Goal: Transaction & Acquisition: Purchase product/service

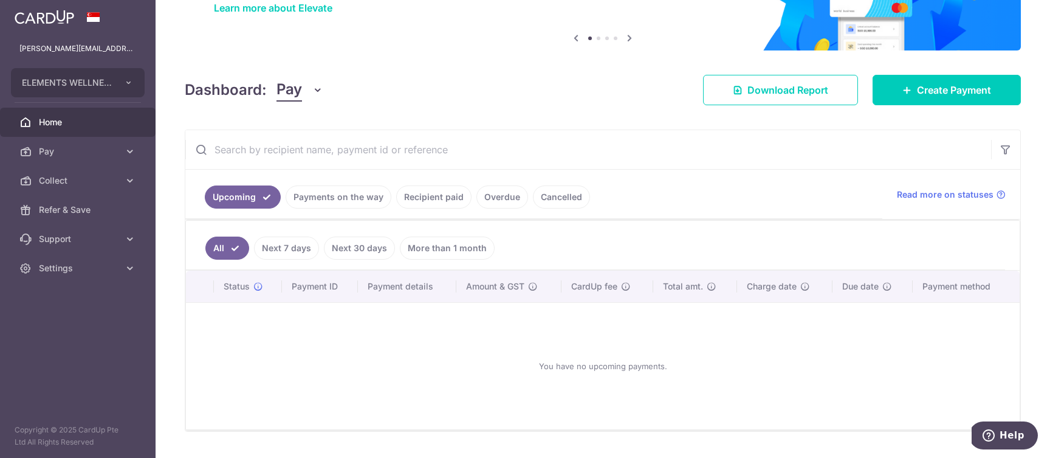
click at [928, 107] on div "× Pause Schedule Pause all future payments in this series Pause just this one p…" at bounding box center [603, 229] width 894 height 458
click at [932, 95] on span "Create Payment" at bounding box center [954, 90] width 74 height 15
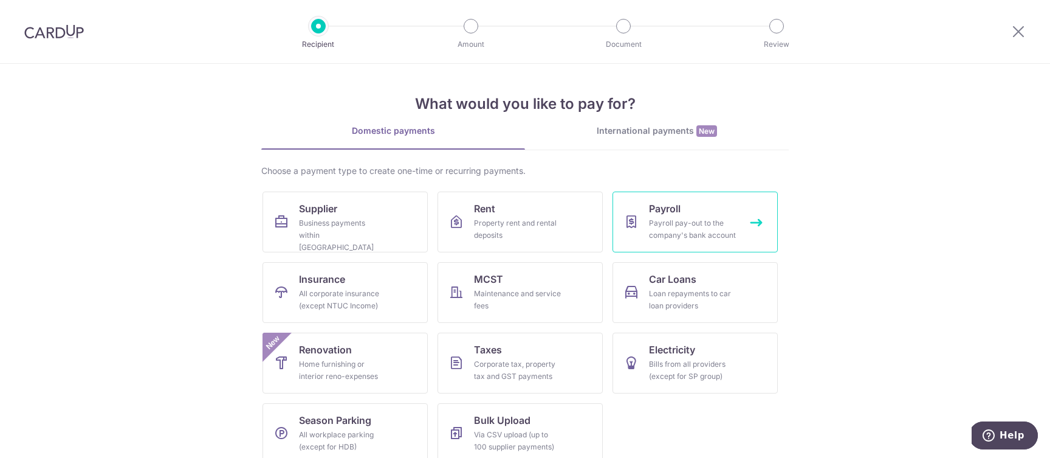
click at [695, 227] on div "Payroll pay-out to the company's bank account" at bounding box center [693, 229] width 88 height 24
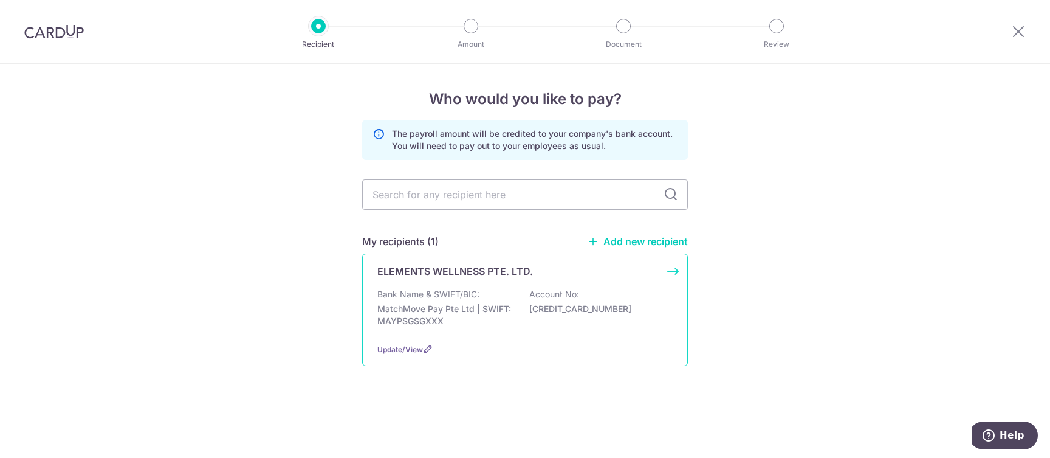
click at [517, 297] on div "Bank Name & SWIFT/BIC: MatchMove Pay Pte Ltd | SWIFT: MAYPSGSGXXX Account No: 6…" at bounding box center [524, 310] width 295 height 45
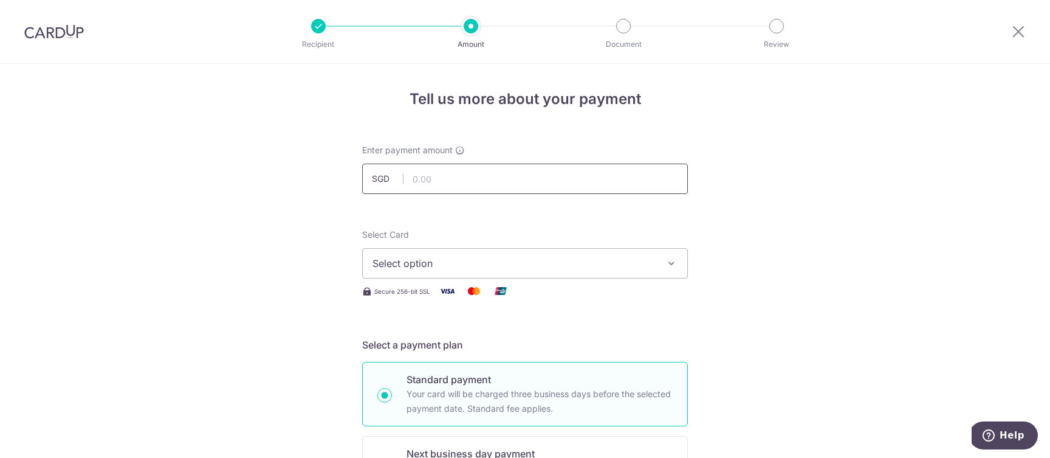
click at [499, 181] on input "text" at bounding box center [525, 178] width 326 height 30
type input "74,000.00"
click at [601, 267] on span "Select option" at bounding box center [513, 263] width 283 height 15
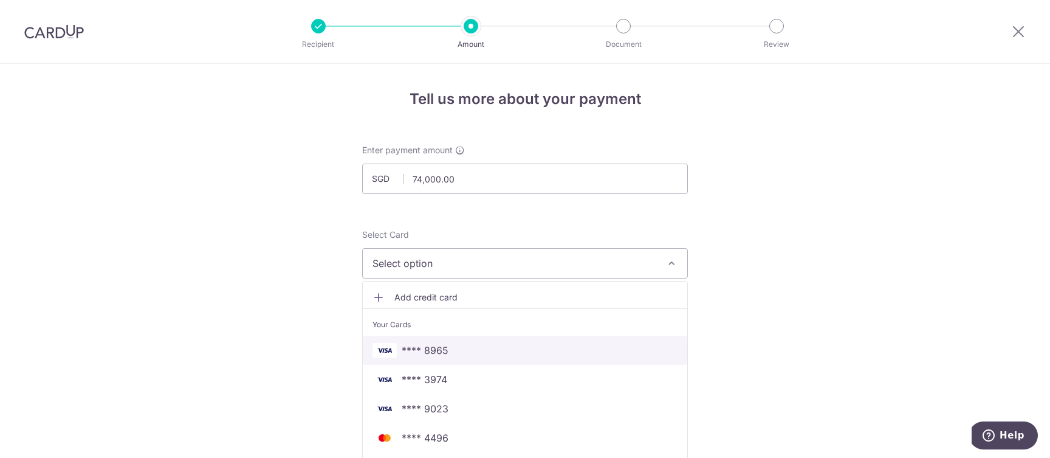
click at [529, 355] on span "**** 8965" at bounding box center [524, 350] width 305 height 15
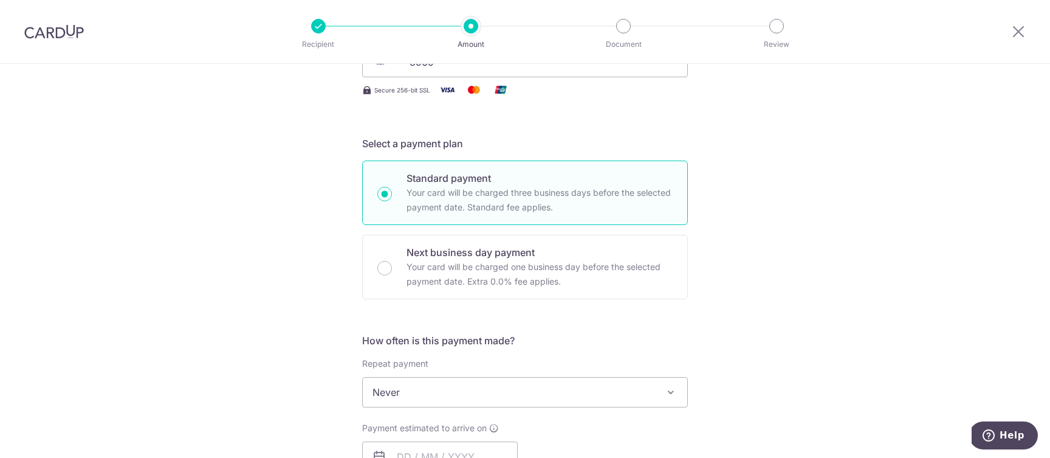
scroll to position [205, 0]
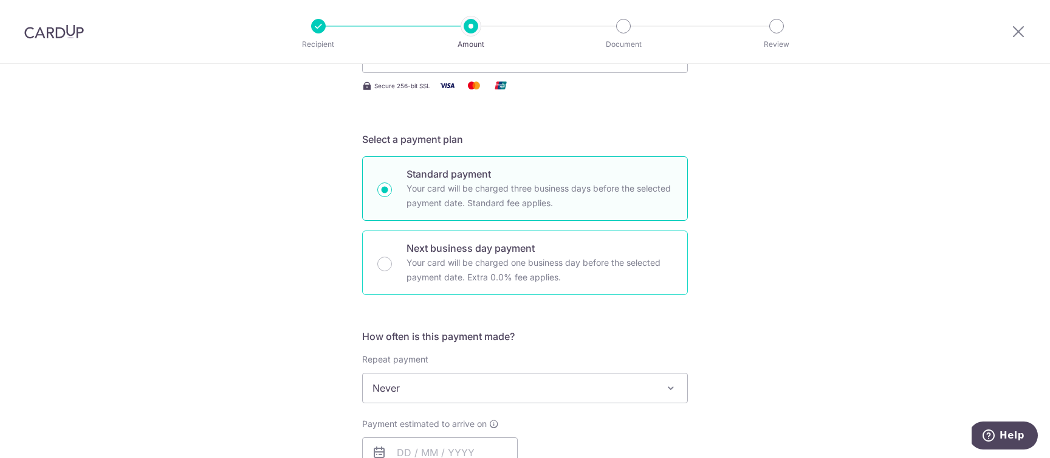
click at [593, 259] on p "Your card will be charged one business day before the selected payment date. Ex…" at bounding box center [540, 269] width 266 height 29
click at [392, 259] on input "Next business day payment Your card will be charged one business day before the…" at bounding box center [384, 263] width 15 height 15
radio input "false"
radio input "true"
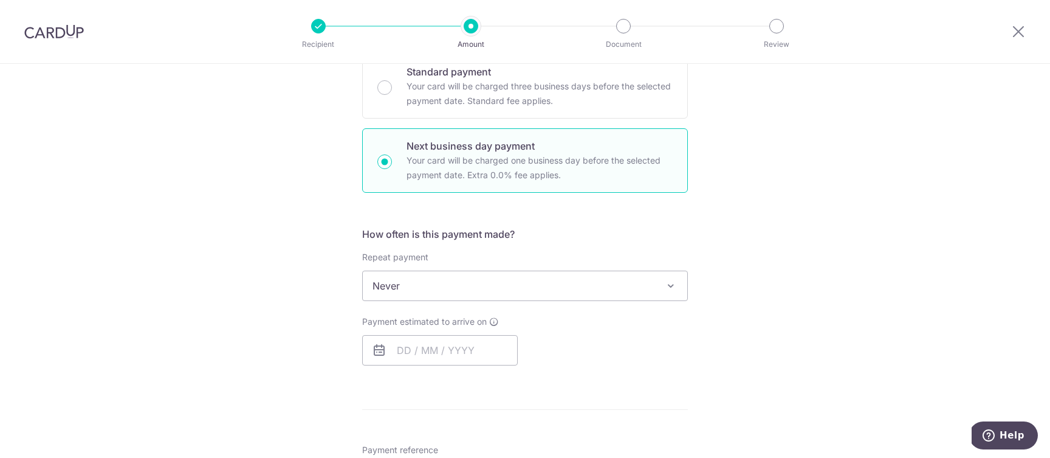
scroll to position [307, 0]
click at [557, 285] on span "Never" at bounding box center [525, 285] width 324 height 29
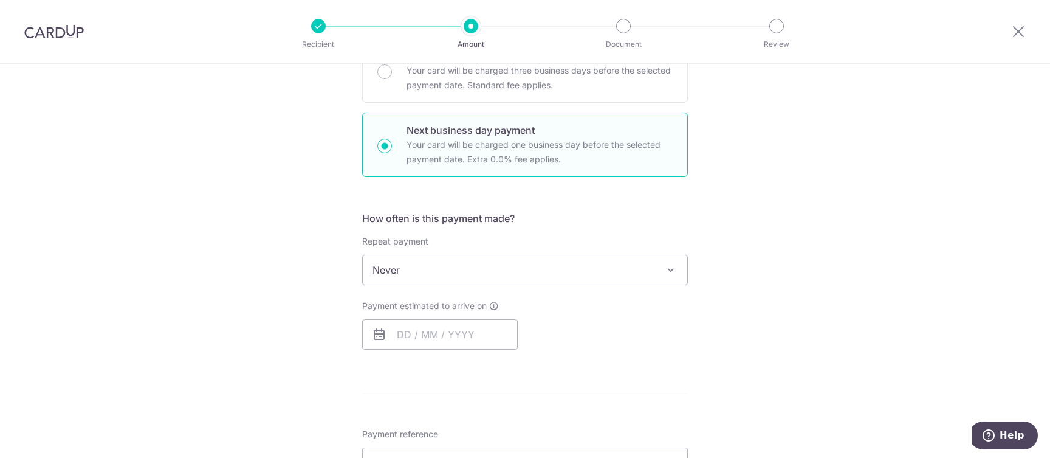
scroll to position [329, 0]
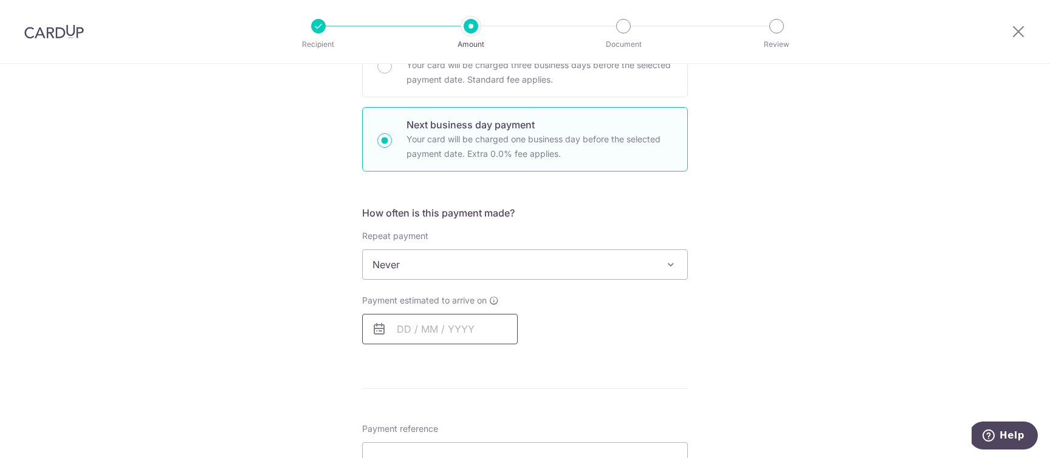
click at [413, 341] on input "text" at bounding box center [440, 329] width 156 height 30
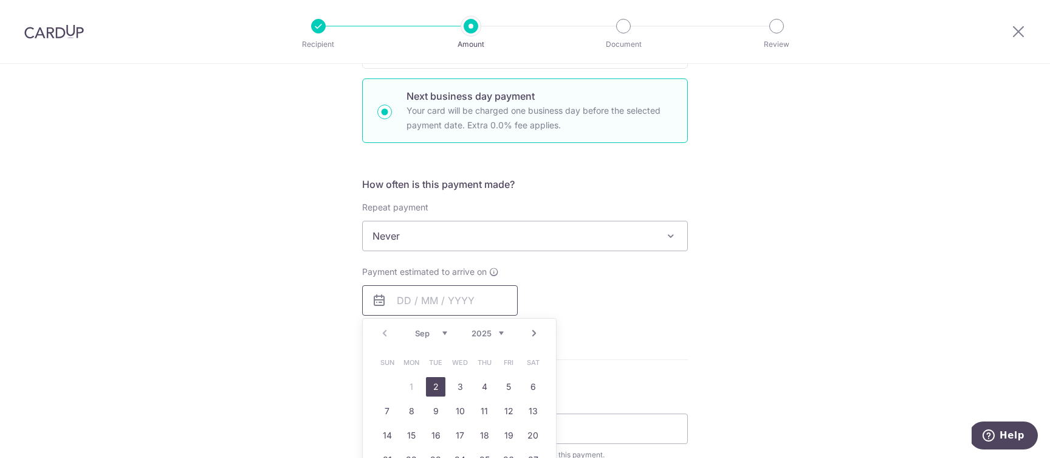
scroll to position [390, 0]
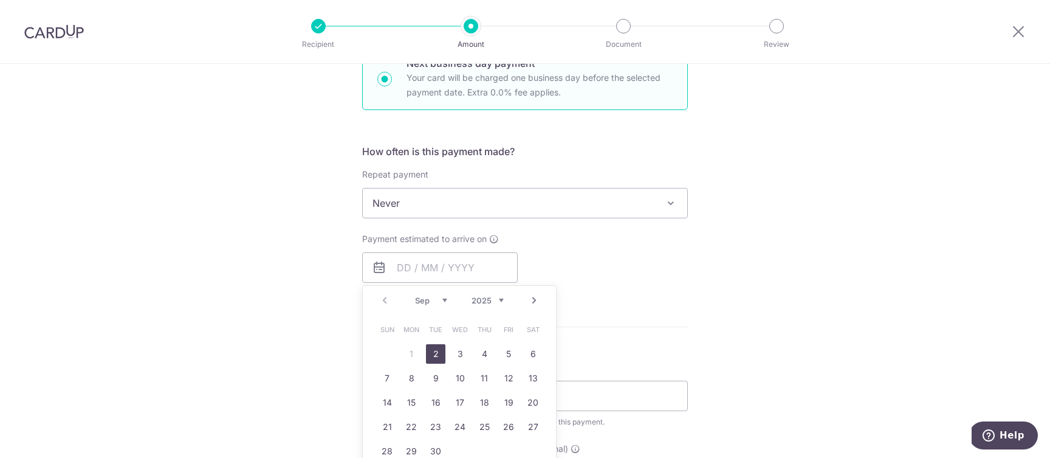
click at [433, 355] on link "2" at bounding box center [435, 353] width 19 height 19
type input "02/09/2025"
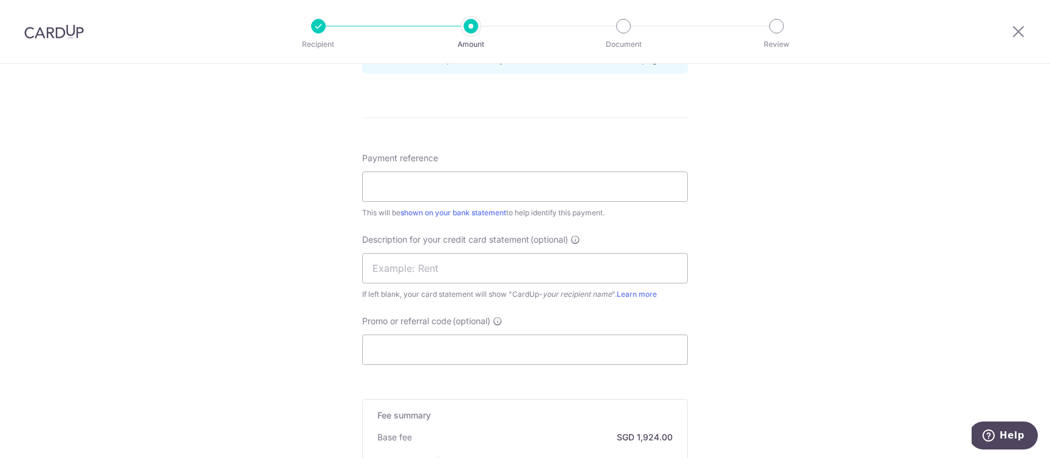
scroll to position [672, 0]
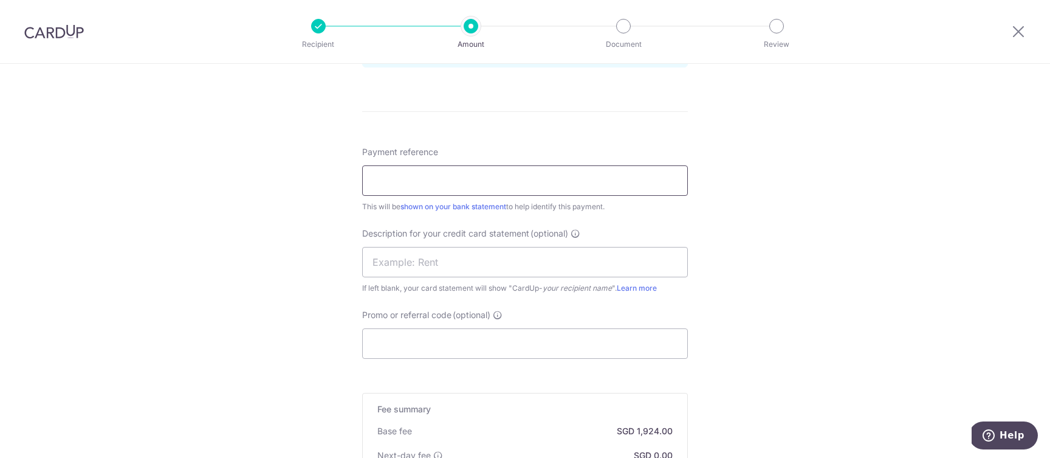
click at [513, 187] on input "Payment reference" at bounding box center [525, 180] width 326 height 30
type input "cardup"
click at [478, 343] on input "Promo or referral code (optional)" at bounding box center [525, 343] width 326 height 30
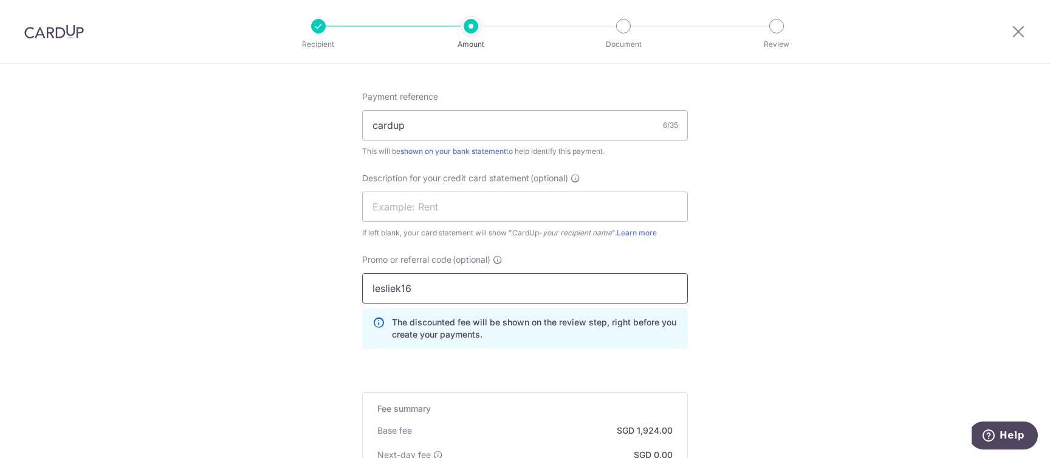
scroll to position [898, 0]
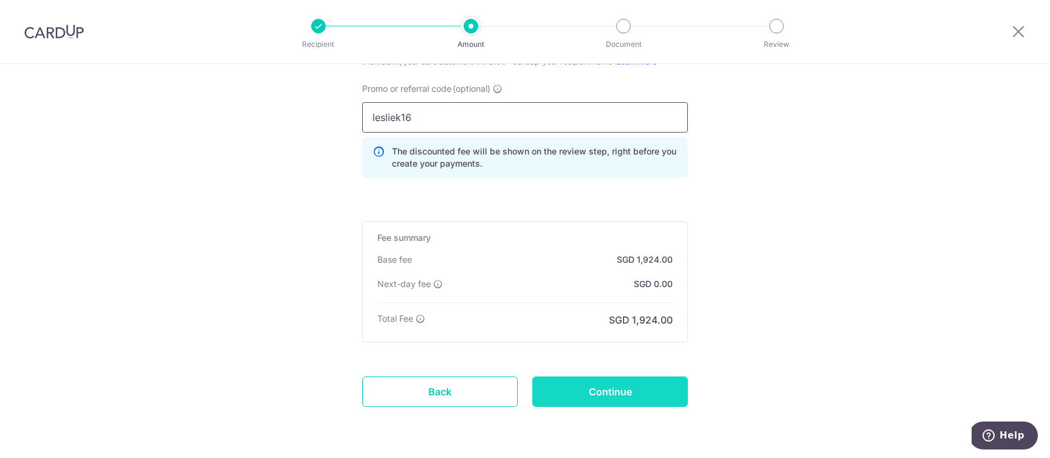
type input "lesliek16"
click at [625, 397] on input "Continue" at bounding box center [610, 391] width 156 height 30
type input "Create Schedule"
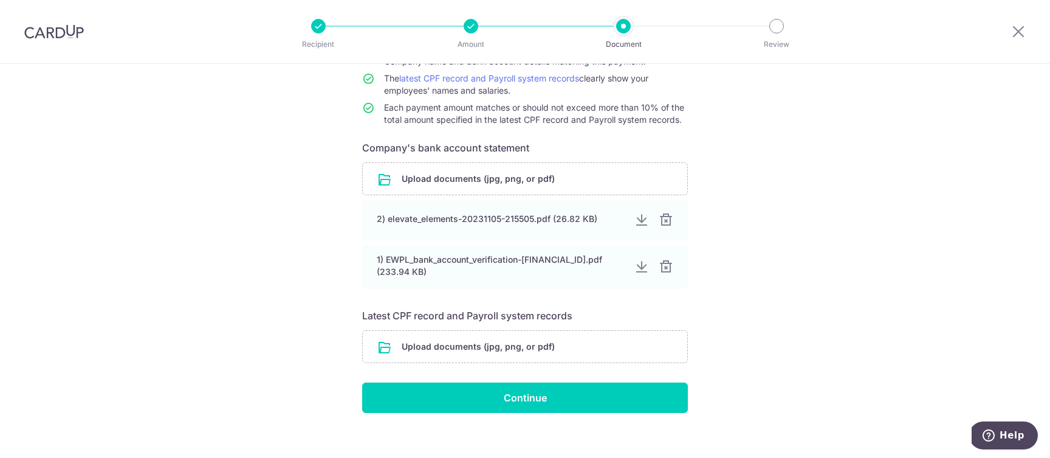
scroll to position [153, 0]
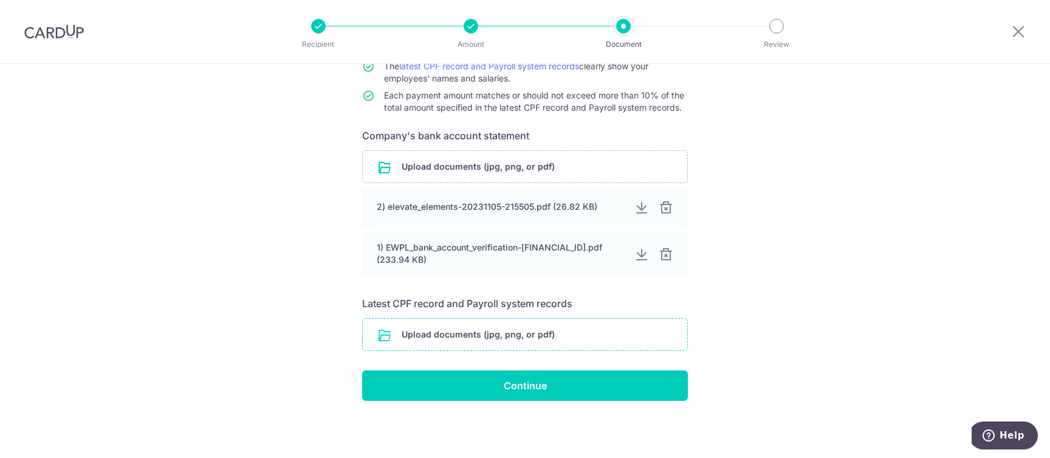
click at [497, 341] on input "file" at bounding box center [525, 334] width 324 height 32
click at [512, 330] on input "file" at bounding box center [525, 334] width 324 height 32
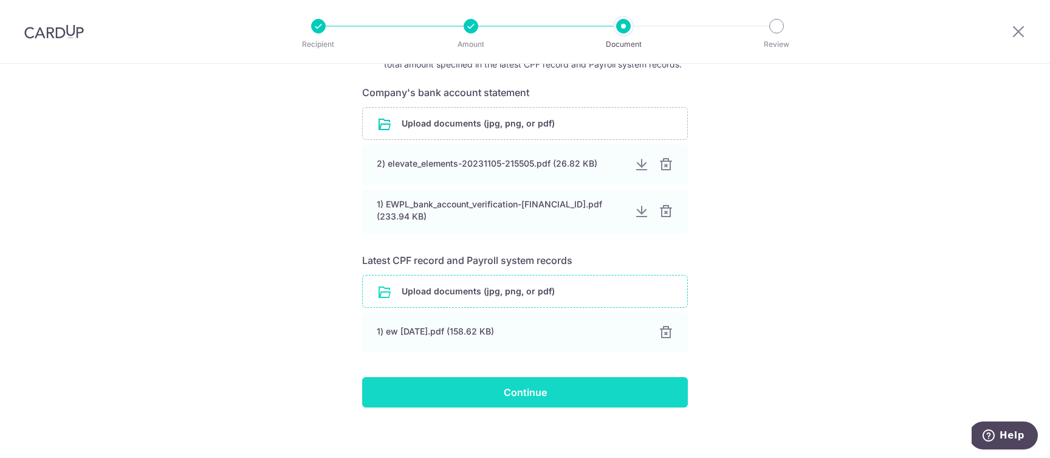
scroll to position [203, 0]
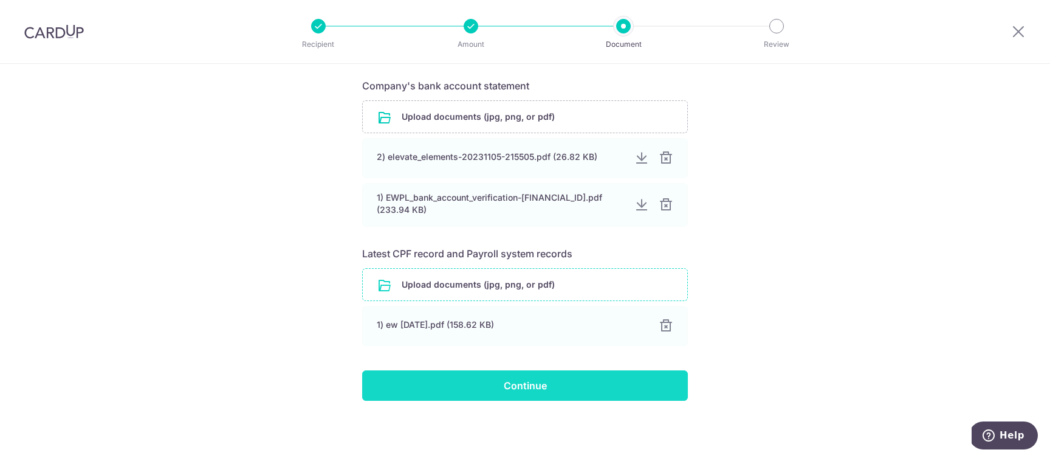
click at [552, 388] on input "Continue" at bounding box center [525, 385] width 326 height 30
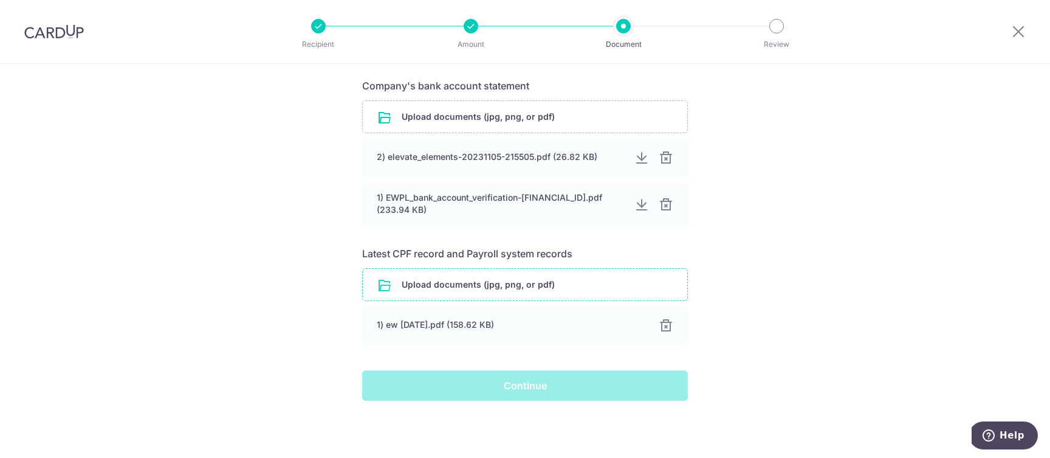
click at [529, 388] on div "Continue" at bounding box center [525, 385] width 340 height 30
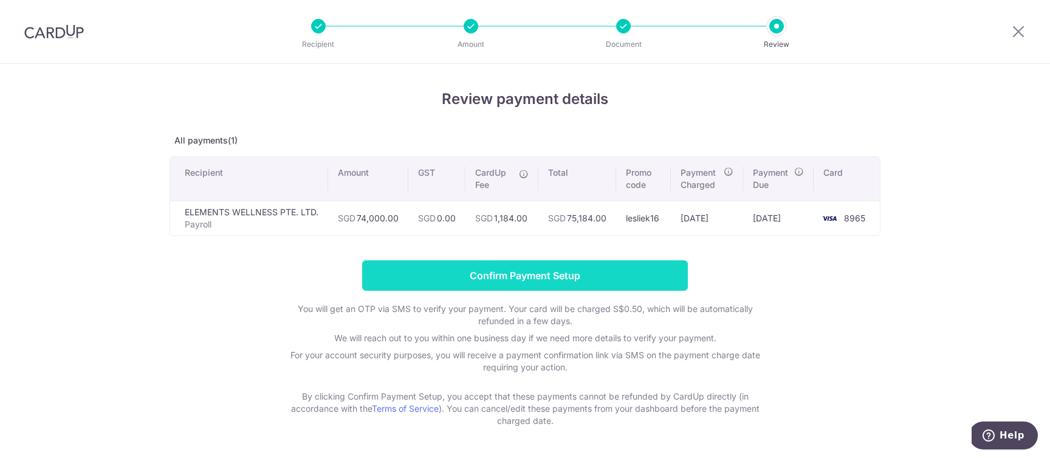
click at [538, 275] on input "Confirm Payment Setup" at bounding box center [525, 275] width 326 height 30
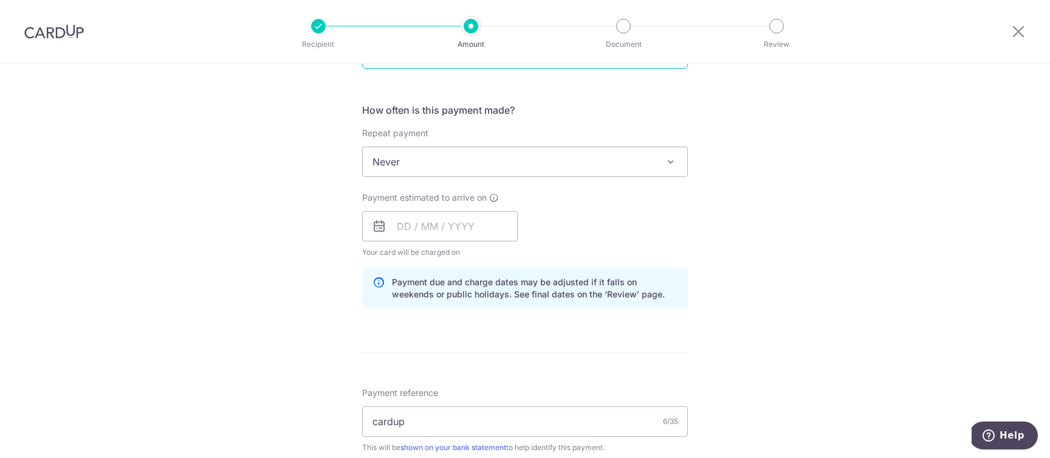
scroll to position [586, 0]
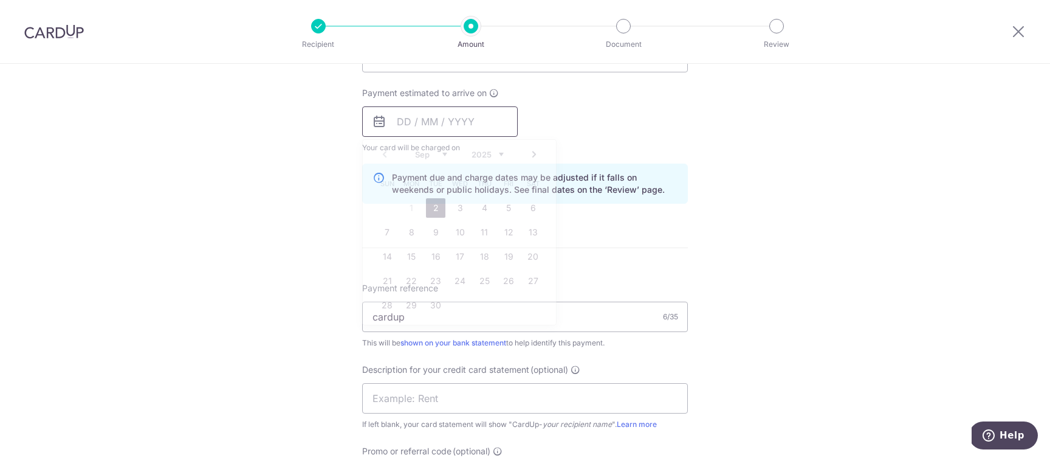
click at [416, 120] on input "text" at bounding box center [440, 121] width 156 height 30
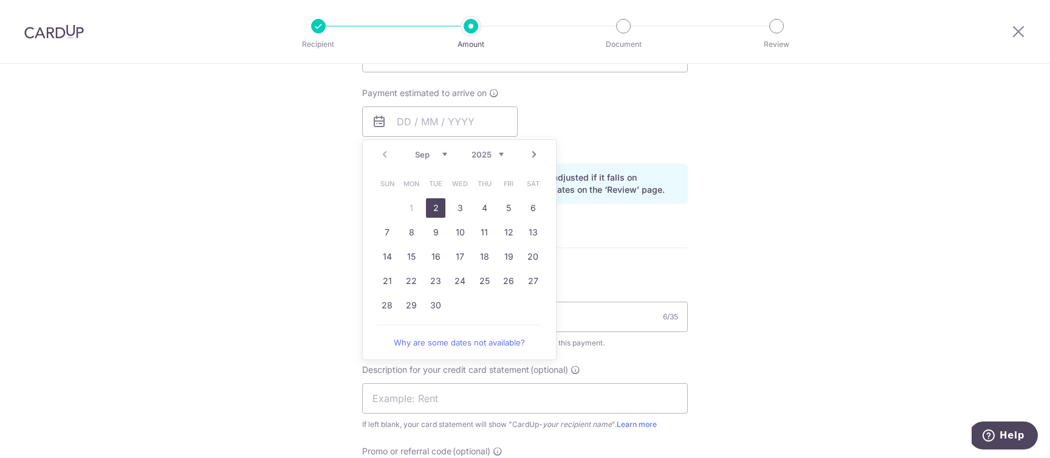
click at [431, 208] on link "2" at bounding box center [435, 207] width 19 height 19
type input "[DATE]"
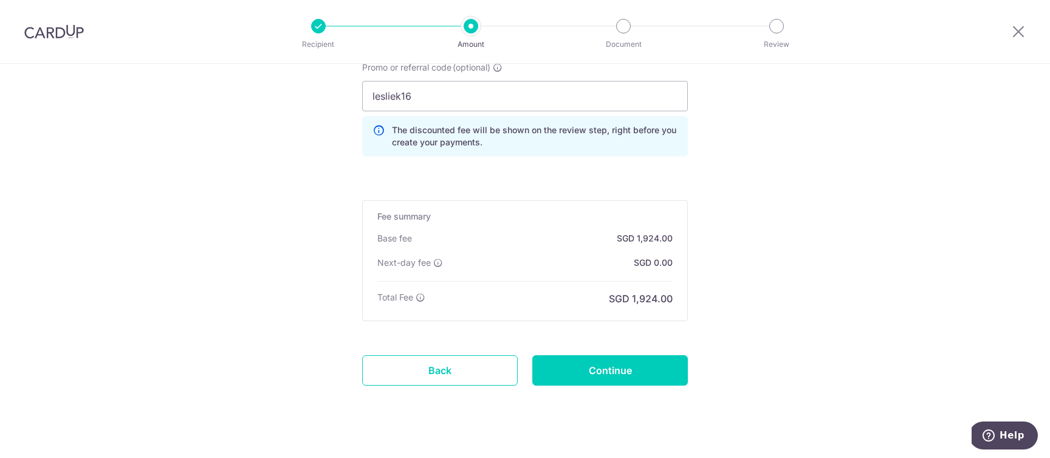
scroll to position [988, 0]
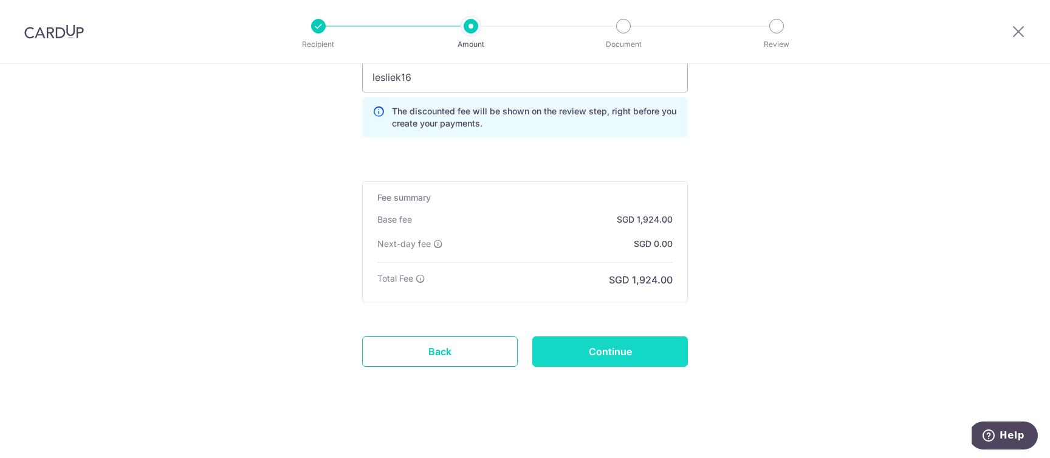
click at [603, 348] on input "Continue" at bounding box center [610, 351] width 156 height 30
type input "Update Schedule"
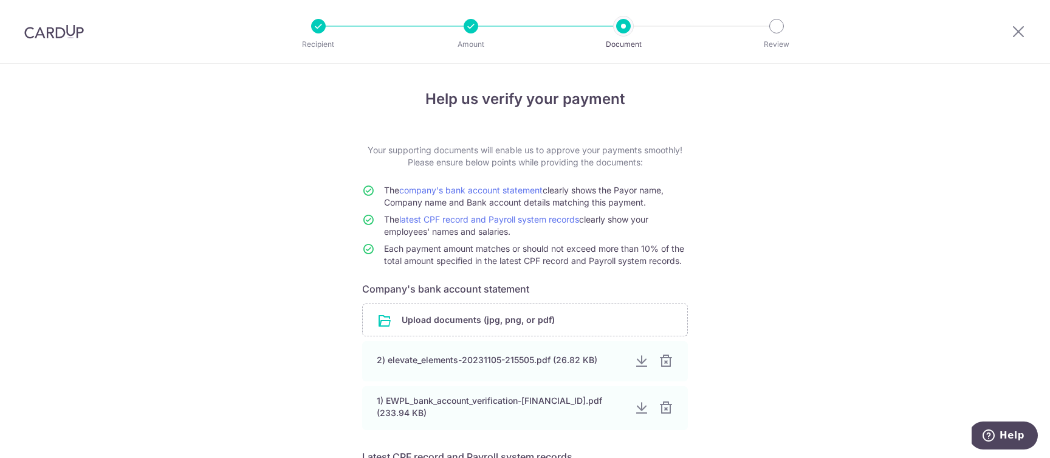
scroll to position [203, 0]
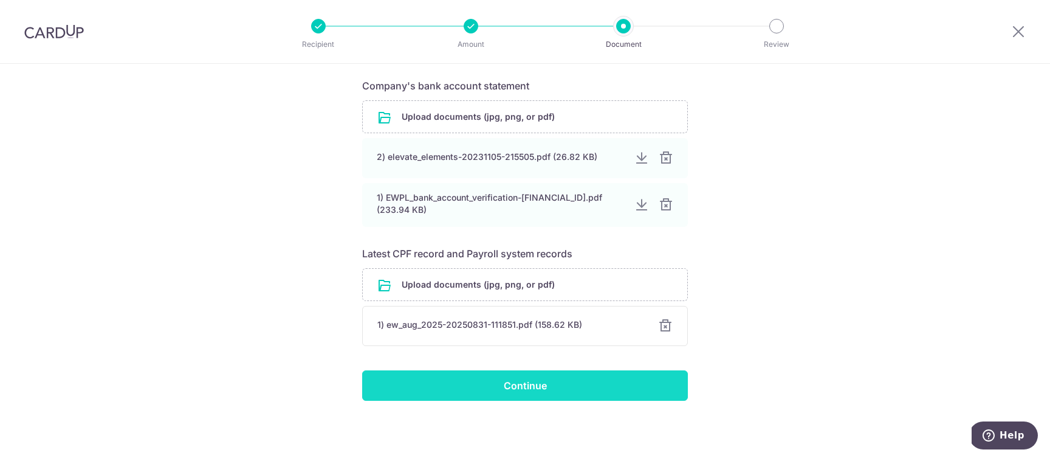
click at [548, 389] on input "Continue" at bounding box center [525, 385] width 326 height 30
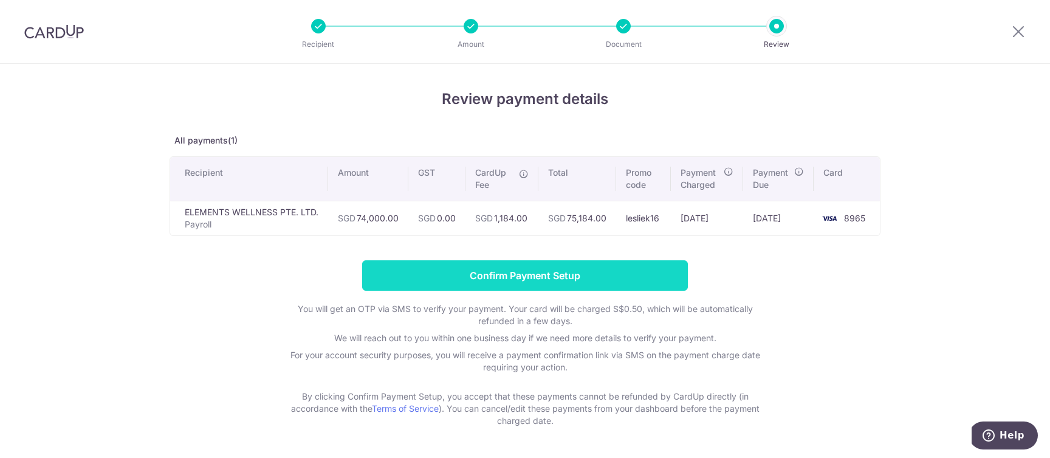
click at [568, 277] on input "Confirm Payment Setup" at bounding box center [525, 275] width 326 height 30
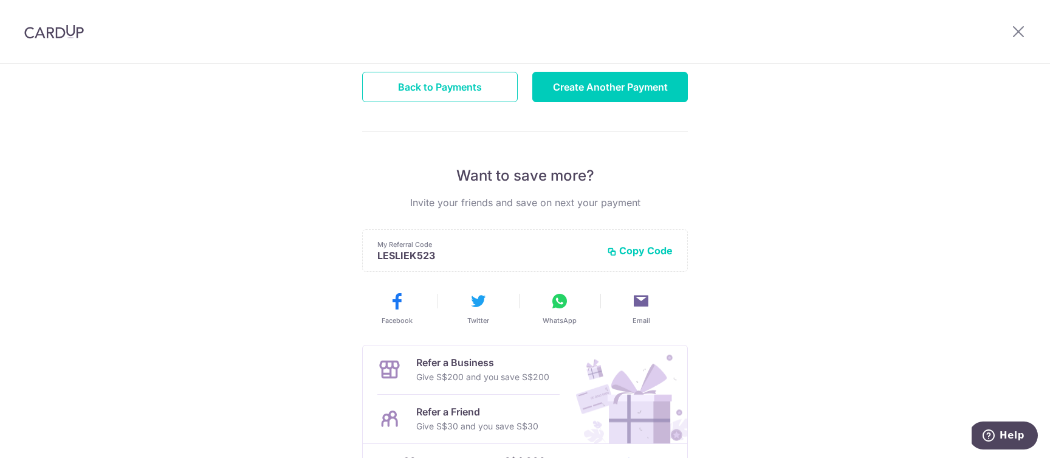
scroll to position [255, 0]
